Goal: Find specific page/section: Find specific page/section

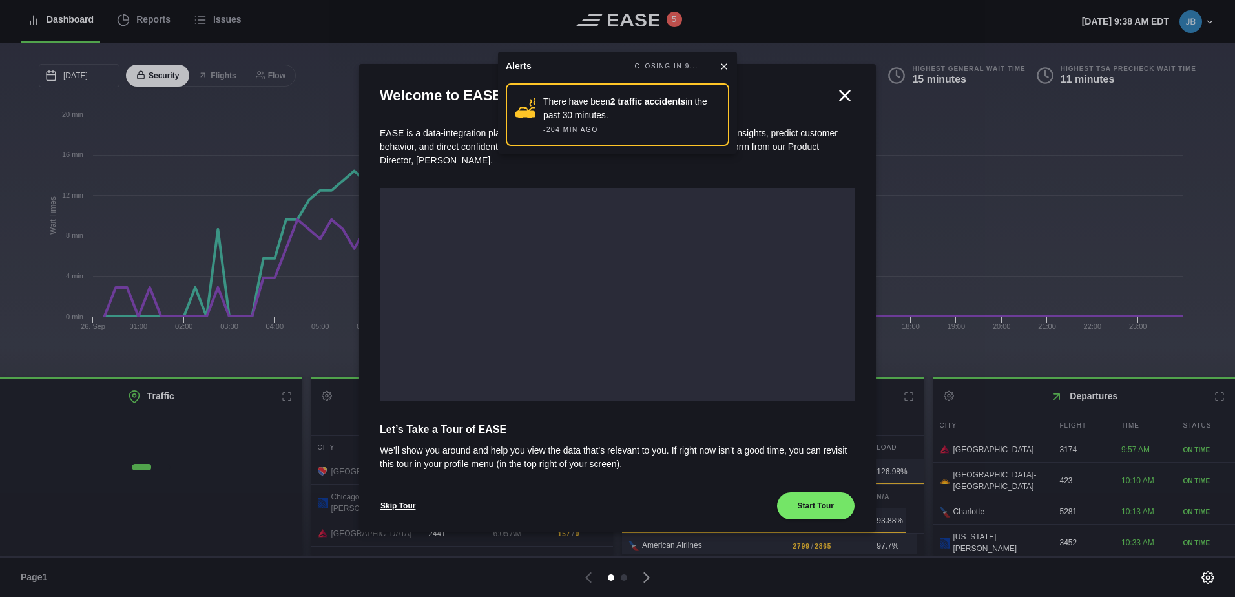
click at [839, 90] on icon at bounding box center [844, 95] width 19 height 19
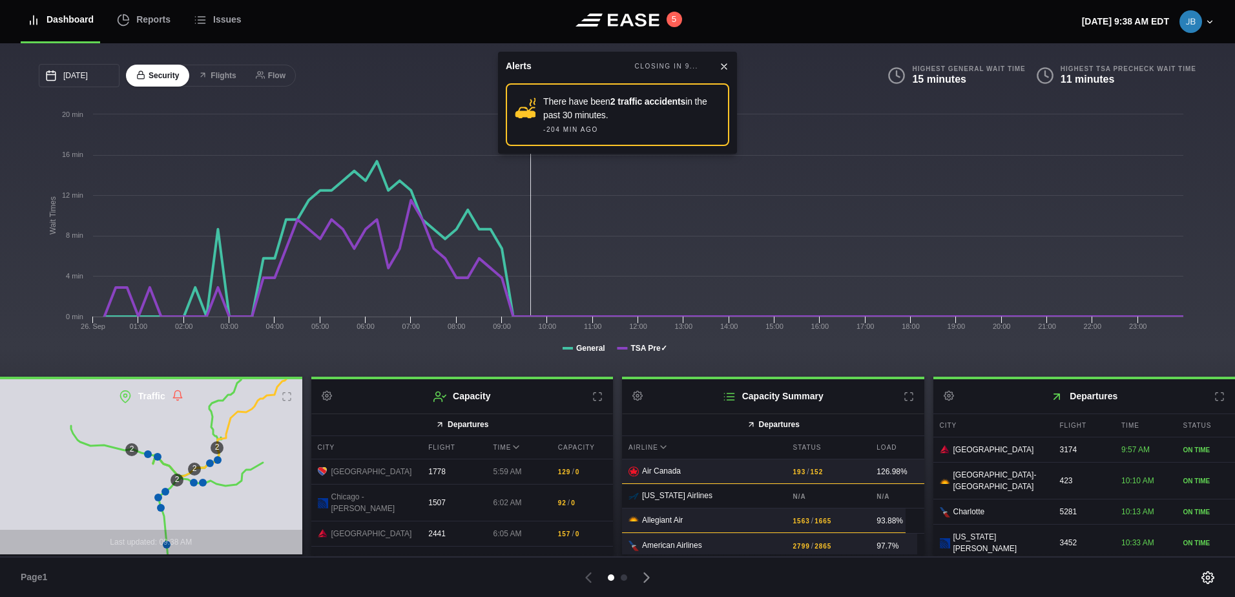
click at [725, 58] on div "Alerts CLOSING IN 9... There have been 2 traffic accidents in the past 30 minut…" at bounding box center [617, 103] width 239 height 102
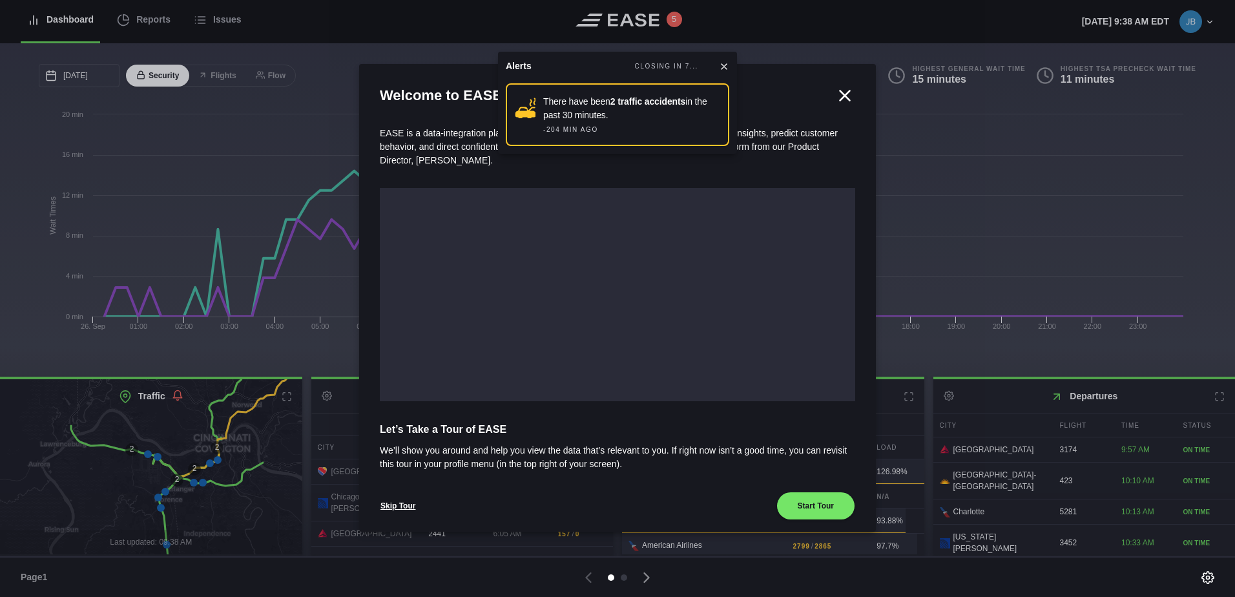
click at [1166, 122] on div at bounding box center [617, 298] width 1235 height 597
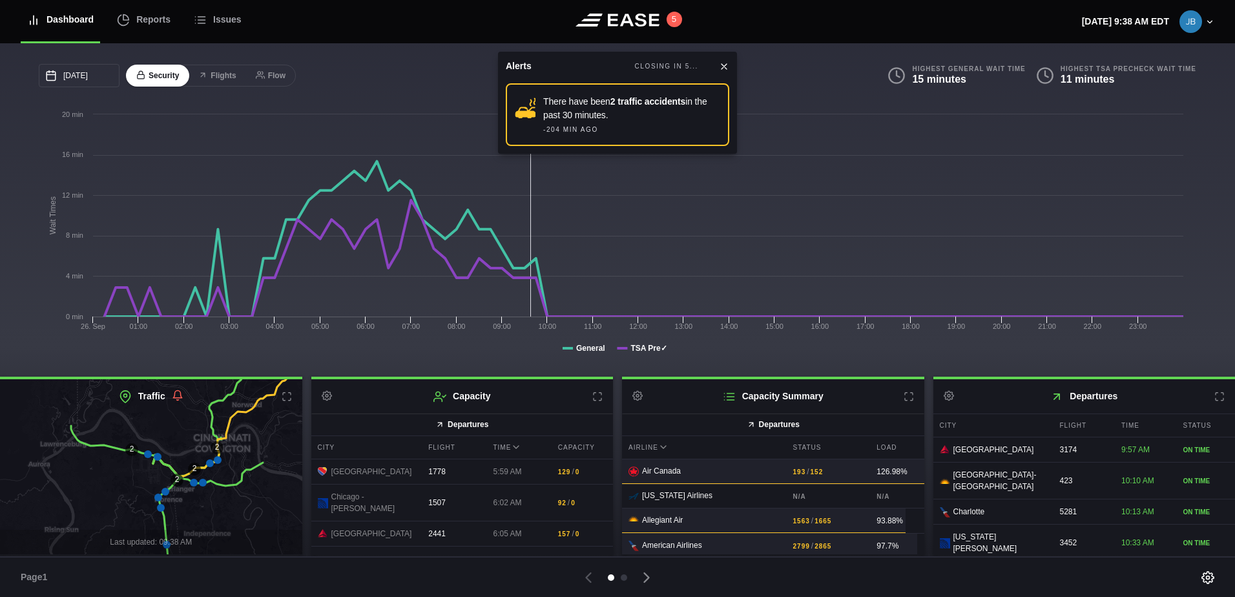
click at [725, 61] on icon at bounding box center [724, 66] width 10 height 10
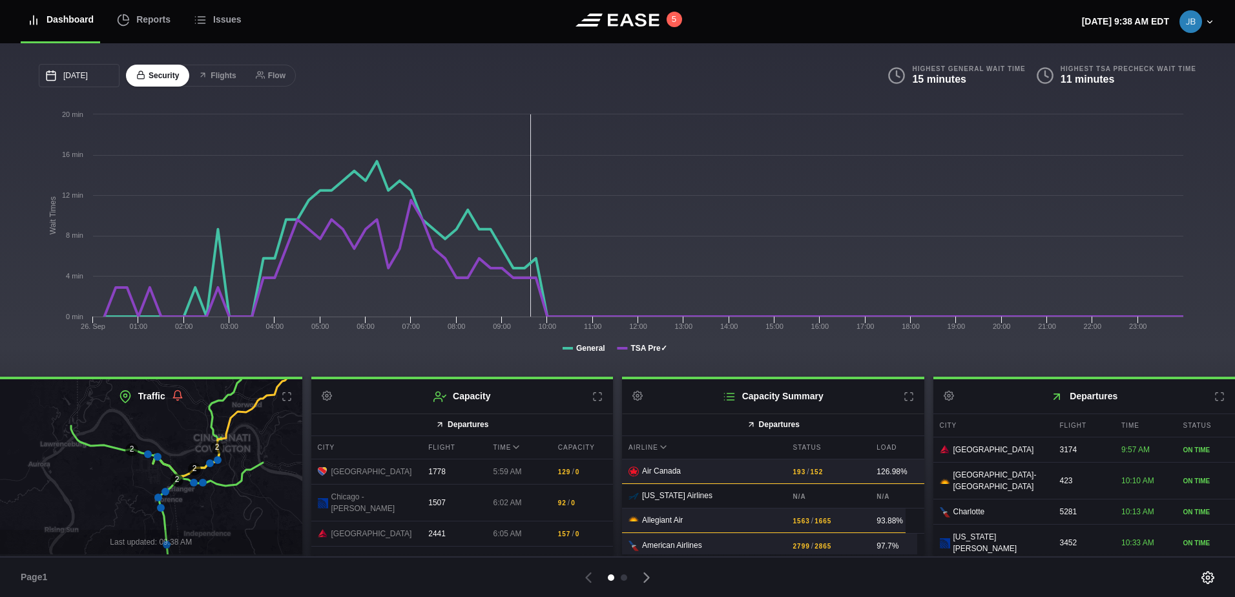
click at [906, 400] on icon at bounding box center [908, 396] width 10 height 10
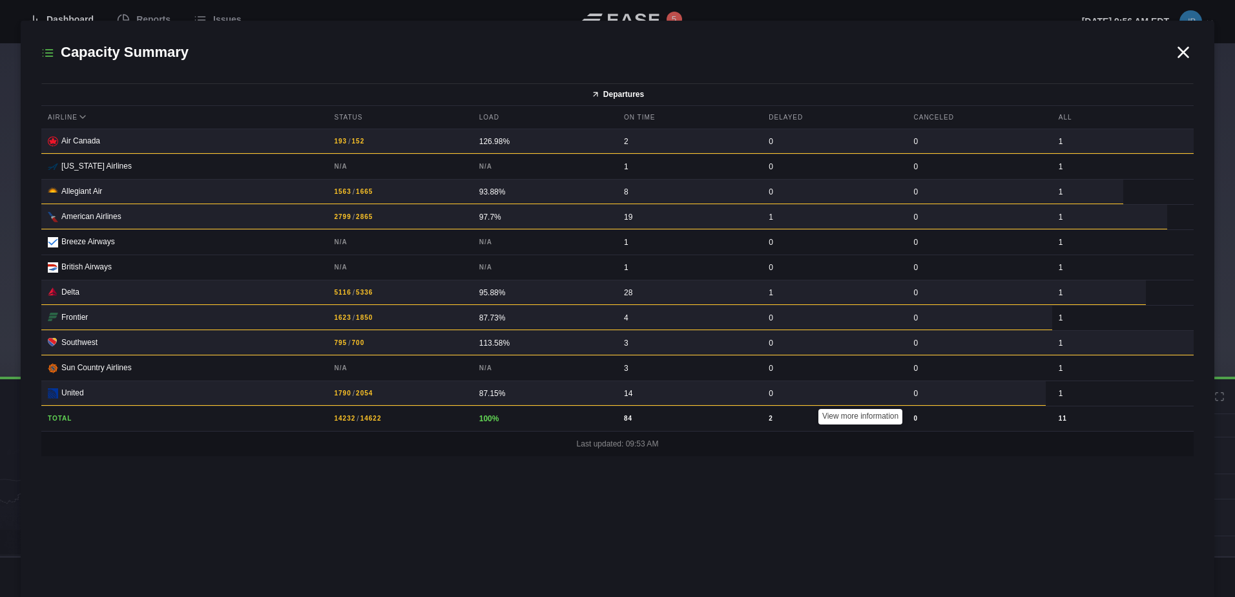
click at [1181, 48] on icon at bounding box center [1182, 52] width 19 height 19
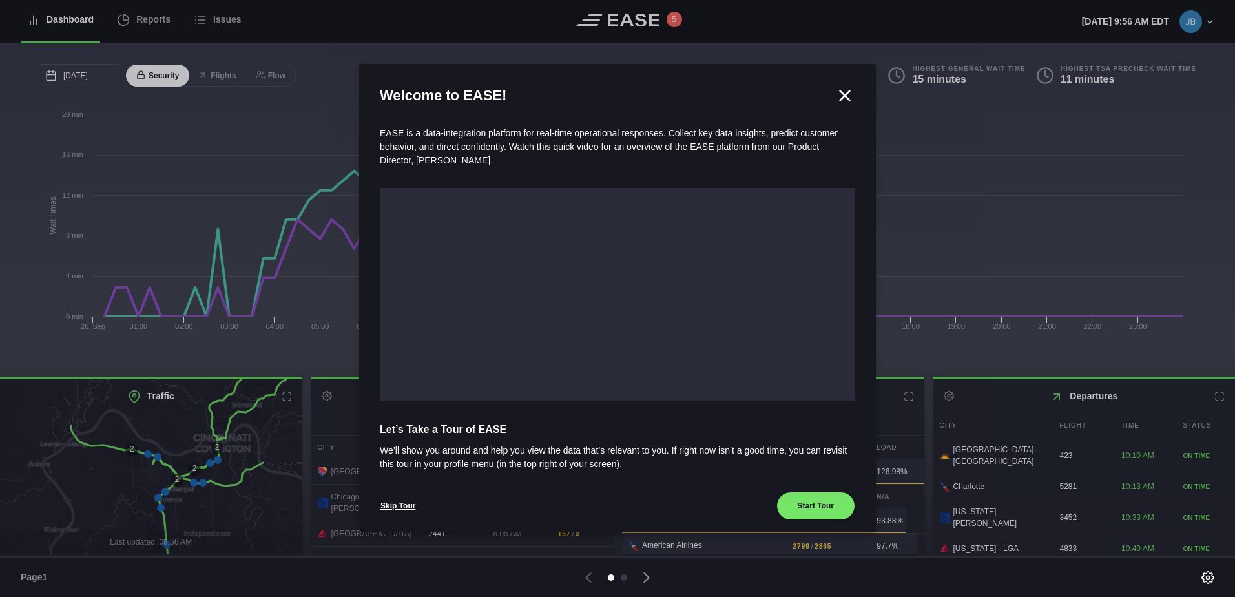
click at [843, 91] on icon at bounding box center [845, 95] width 10 height 10
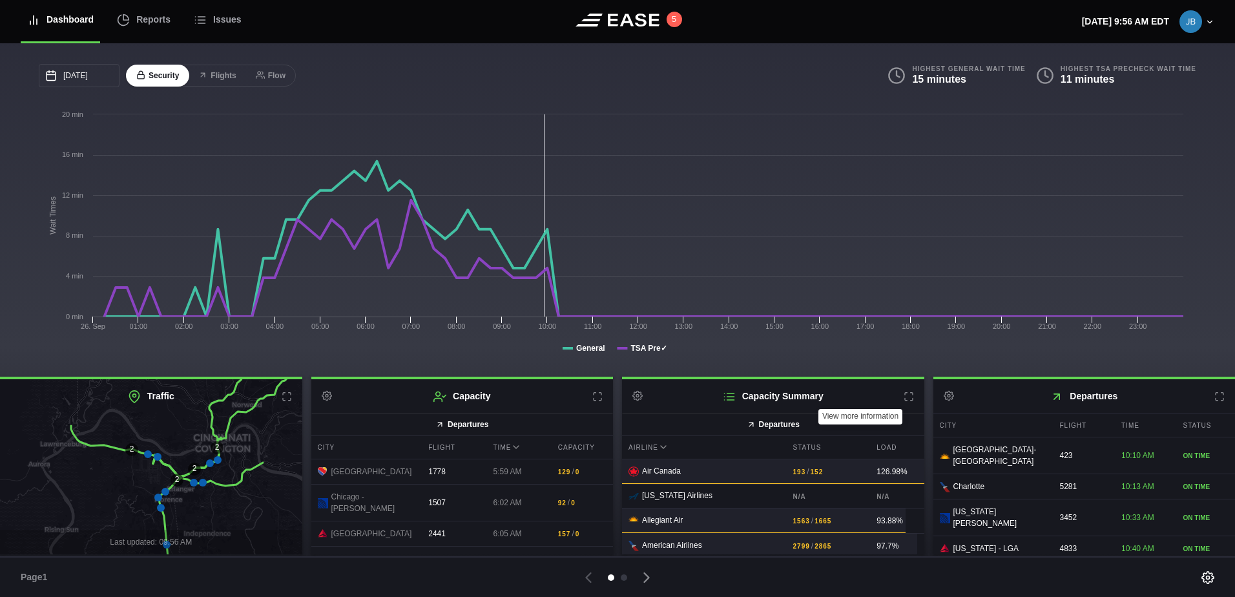
click at [905, 400] on icon at bounding box center [909, 397] width 8 height 8
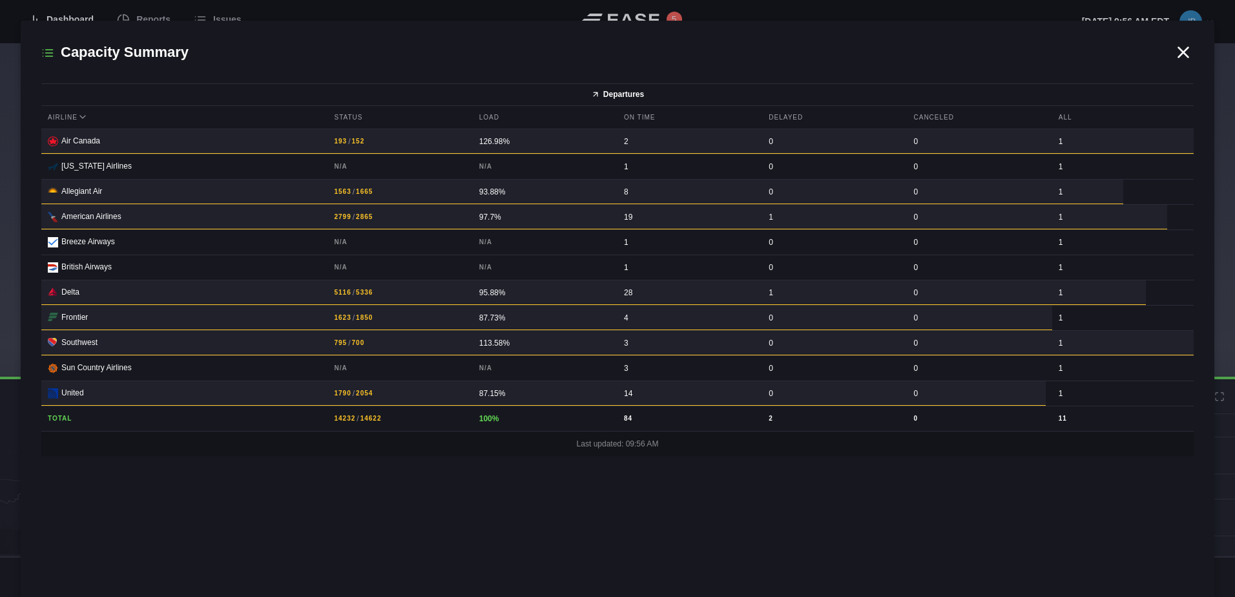
click at [1180, 54] on icon at bounding box center [1183, 52] width 10 height 10
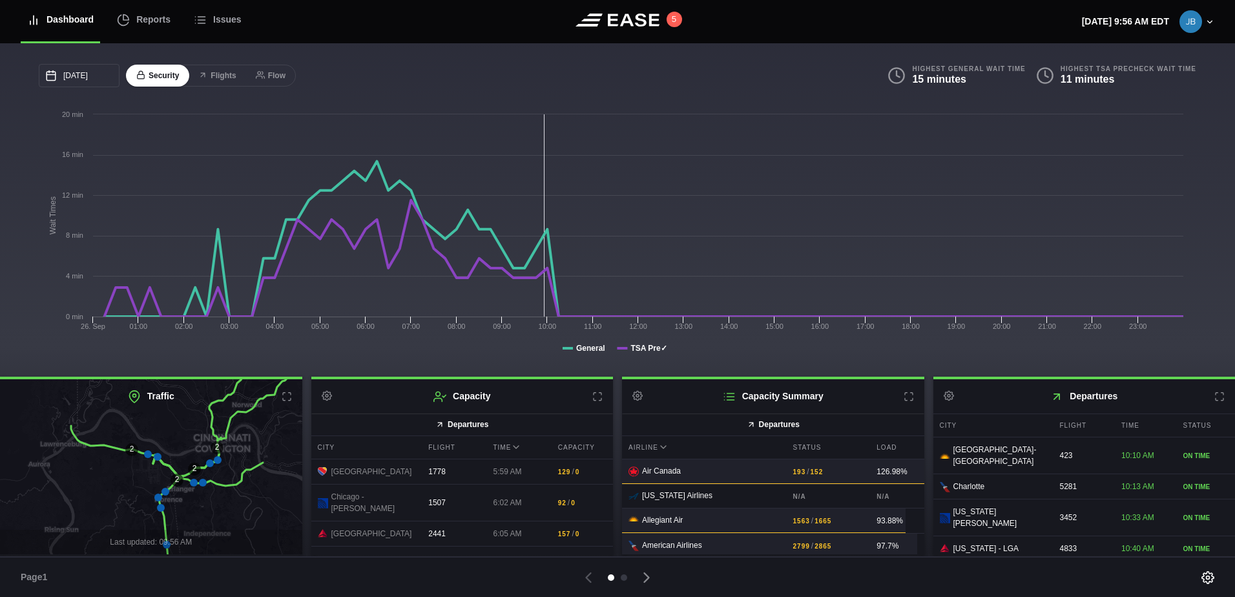
click at [598, 396] on icon at bounding box center [597, 397] width 8 height 8
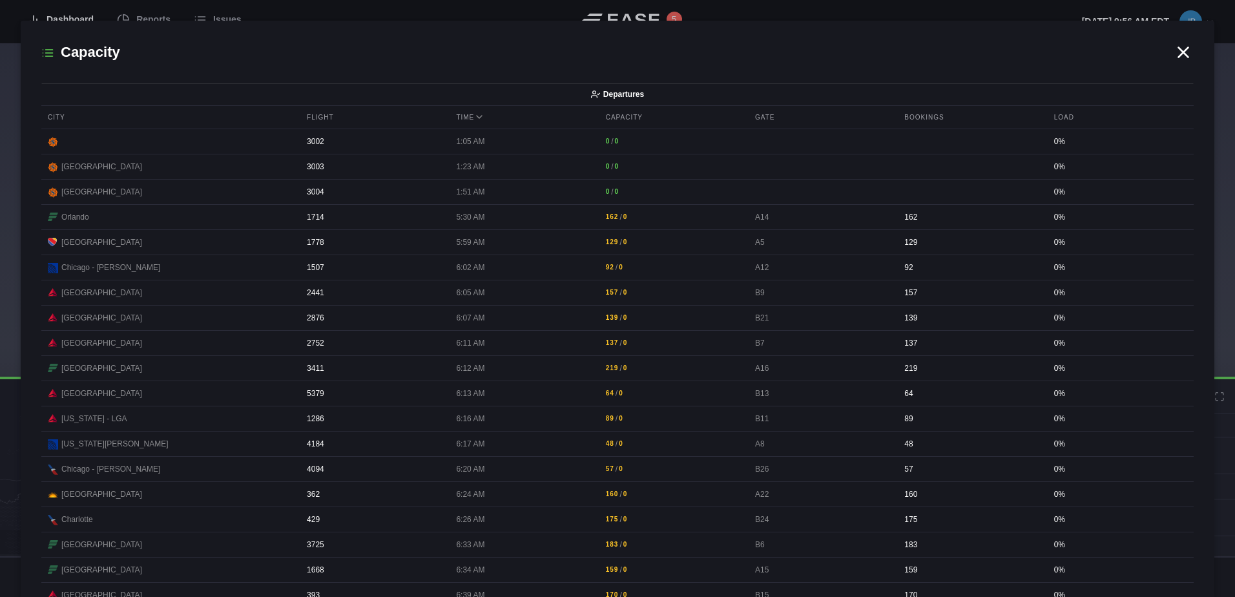
click at [1177, 48] on icon at bounding box center [1182, 52] width 19 height 19
